Goal: Find specific page/section: Find specific page/section

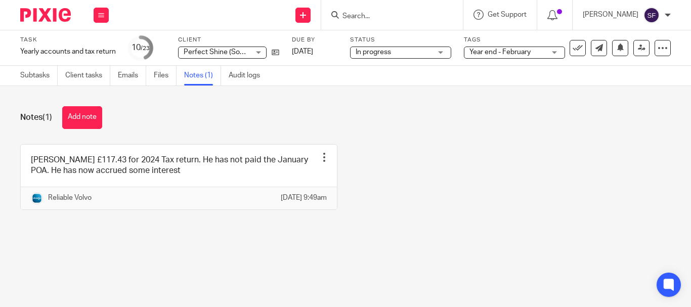
click at [384, 19] on input "Search" at bounding box center [387, 16] width 91 height 9
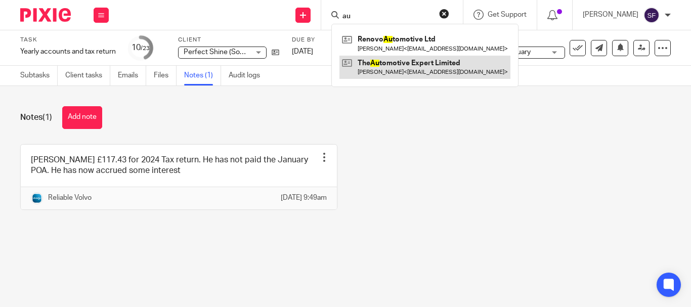
type input "au"
click at [409, 74] on link at bounding box center [425, 67] width 171 height 23
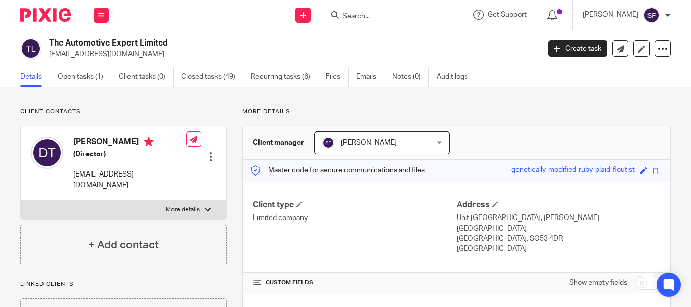
drag, startPoint x: 50, startPoint y: 55, endPoint x: 149, endPoint y: 56, distance: 99.2
click at [149, 56] on p "[EMAIL_ADDRESS][DOMAIN_NAME]" at bounding box center [291, 54] width 484 height 10
copy p "[EMAIL_ADDRESS][DOMAIN_NAME]"
click at [378, 18] on input "Search" at bounding box center [387, 16] width 91 height 9
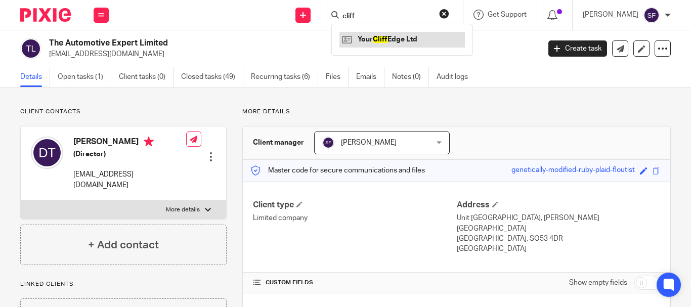
type input "cliff"
click at [398, 33] on link at bounding box center [403, 39] width 126 height 15
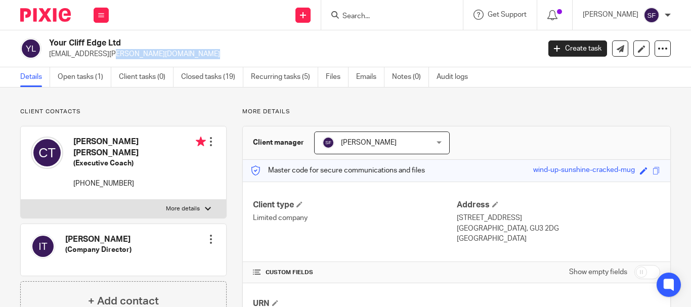
drag, startPoint x: 49, startPoint y: 52, endPoint x: 135, endPoint y: 49, distance: 85.6
click at [135, 49] on p "cliff.g.taylor@gmail.com" at bounding box center [291, 54] width 484 height 10
copy p "cliff.g.taylor@gmail.com"
click at [377, 17] on input "Search" at bounding box center [387, 16] width 91 height 9
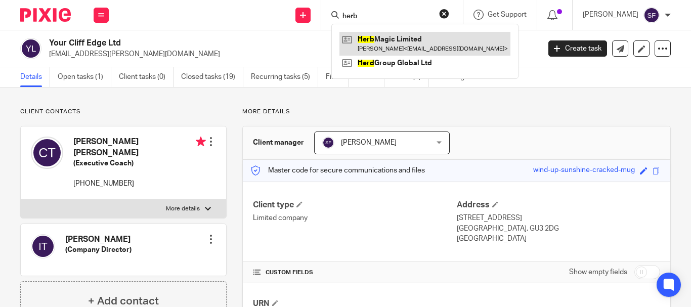
type input "herb"
click at [393, 51] on link at bounding box center [425, 43] width 171 height 23
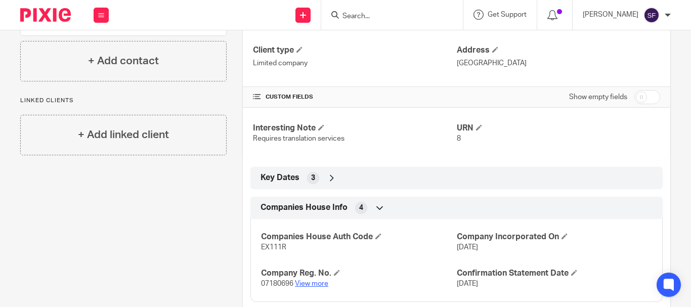
click at [315, 285] on link "View more" at bounding box center [311, 283] width 33 height 7
click at [388, 14] on input "Search" at bounding box center [387, 16] width 91 height 9
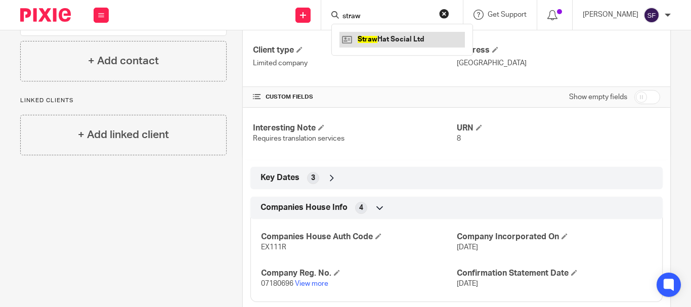
type input "straw"
click at [434, 42] on link at bounding box center [403, 39] width 126 height 15
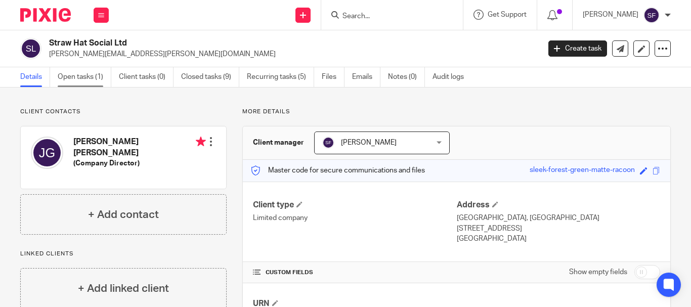
click at [90, 85] on link "Open tasks (1)" at bounding box center [85, 77] width 54 height 20
